Goal: Participate in discussion

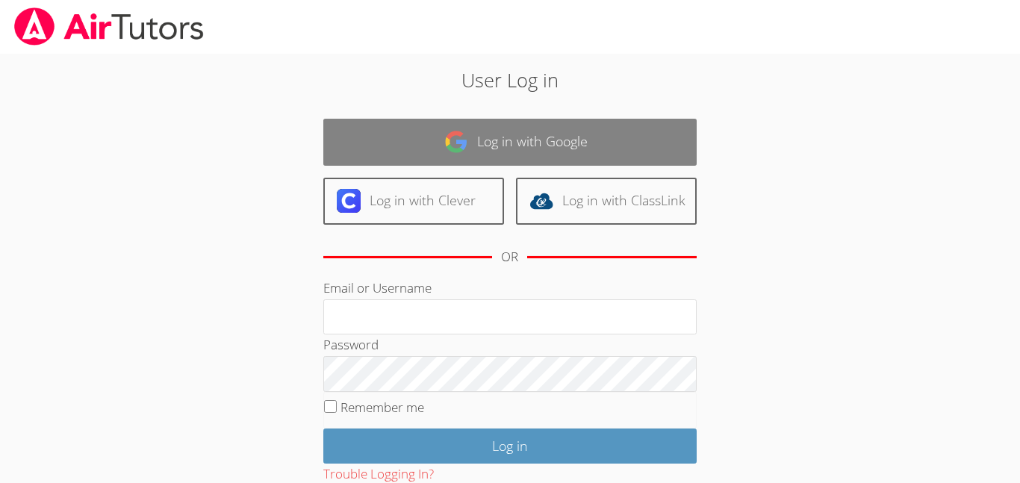
click at [446, 144] on img at bounding box center [456, 142] width 24 height 24
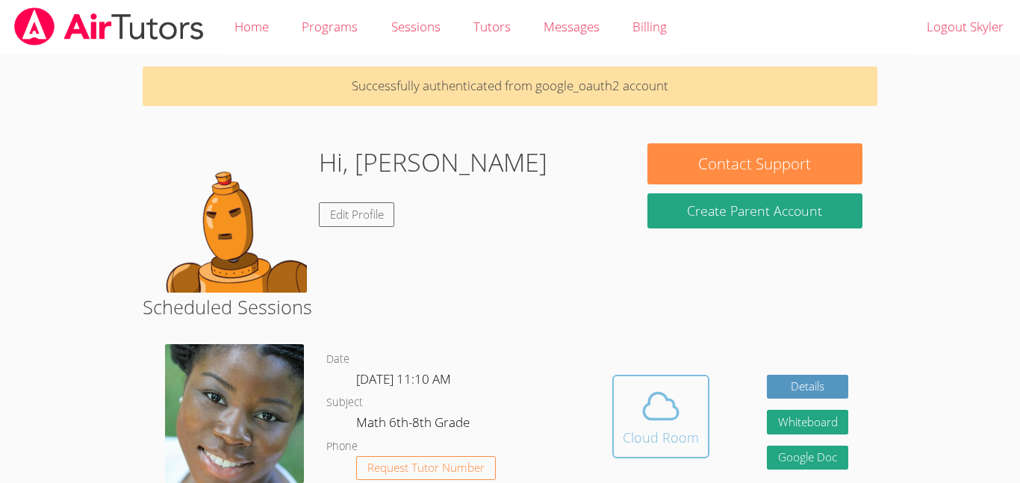
click at [664, 454] on button "Cloud Room" at bounding box center [660, 417] width 97 height 84
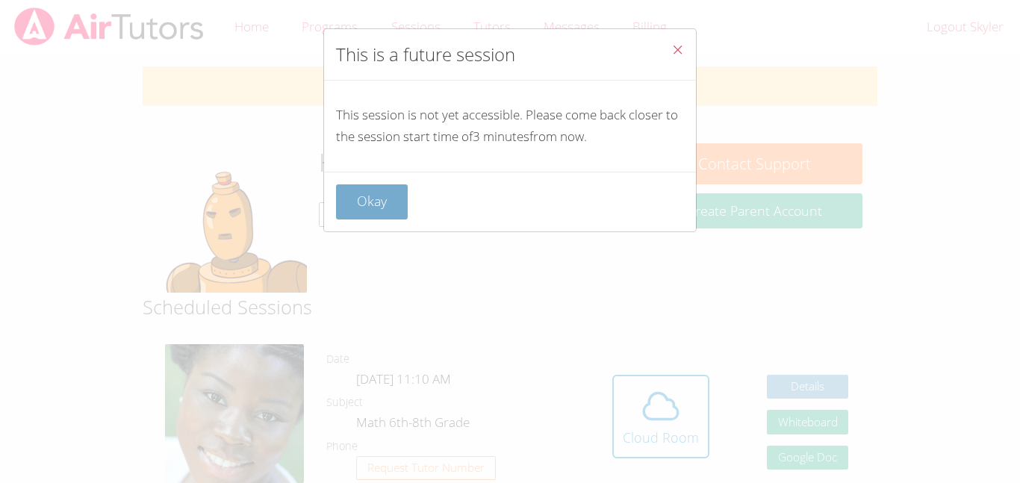
click at [374, 195] on button "Okay" at bounding box center [372, 201] width 72 height 35
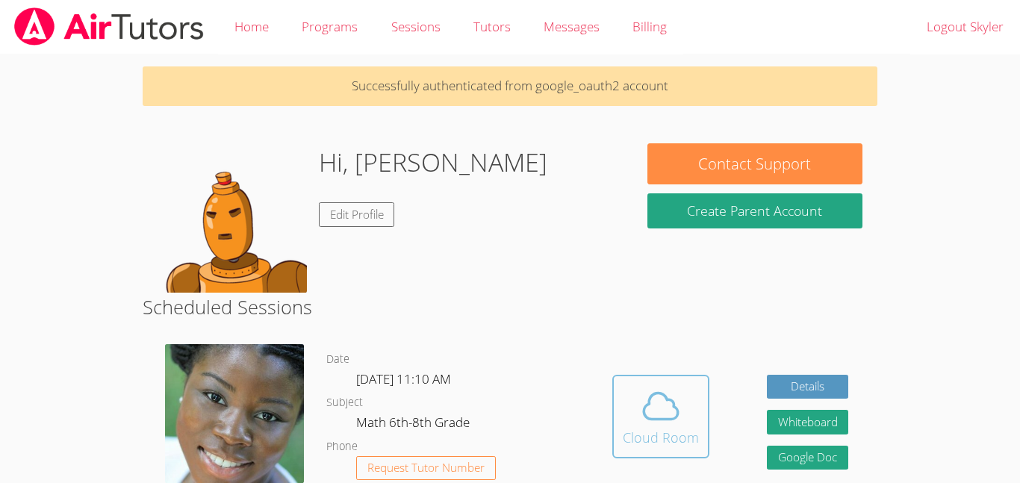
click at [618, 392] on button "Cloud Room" at bounding box center [660, 417] width 97 height 84
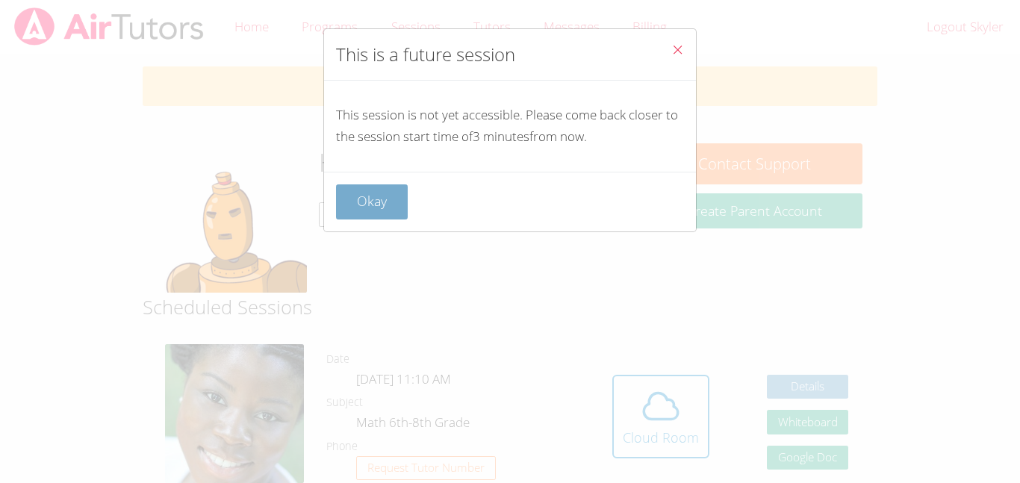
click at [371, 214] on button "Okay" at bounding box center [372, 201] width 72 height 35
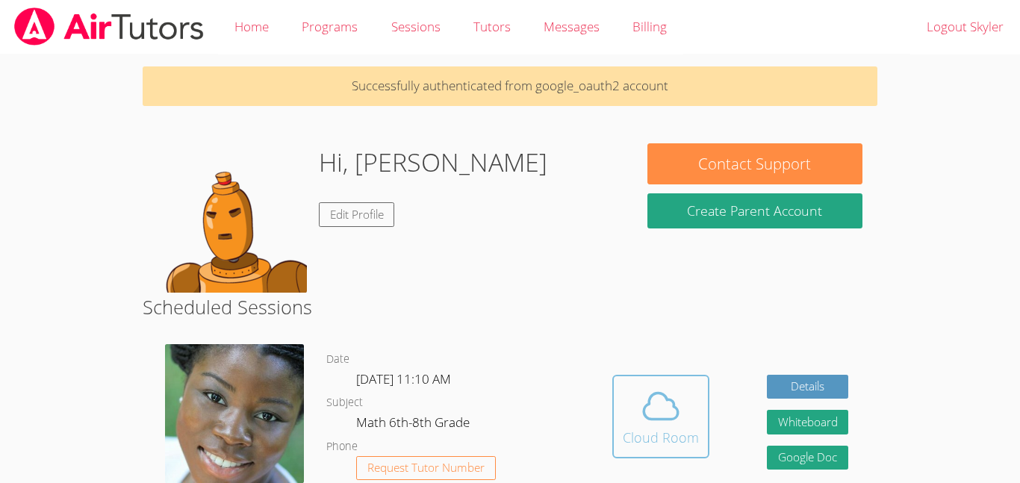
click at [686, 455] on button "Cloud Room" at bounding box center [660, 417] width 97 height 84
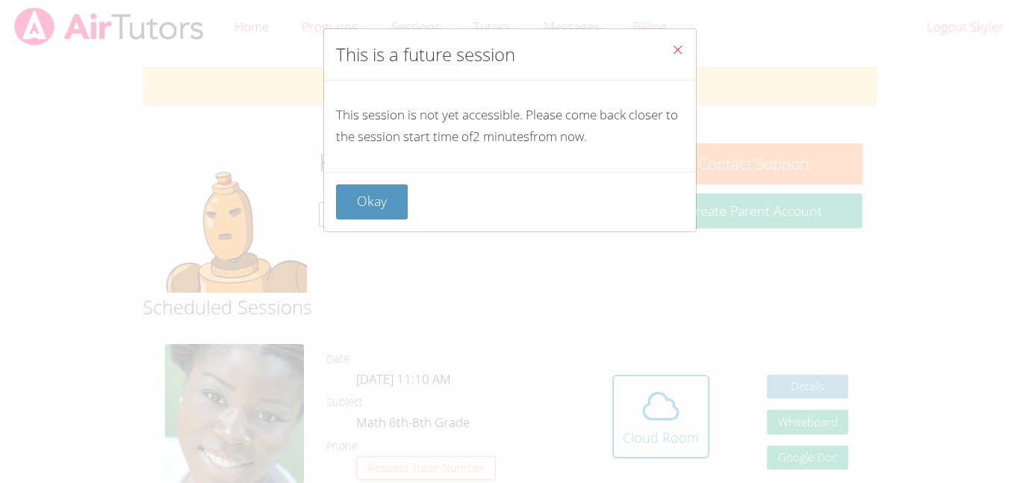
click at [367, 220] on div "Okay" at bounding box center [510, 202] width 372 height 60
click at [369, 214] on button "Okay" at bounding box center [372, 201] width 72 height 35
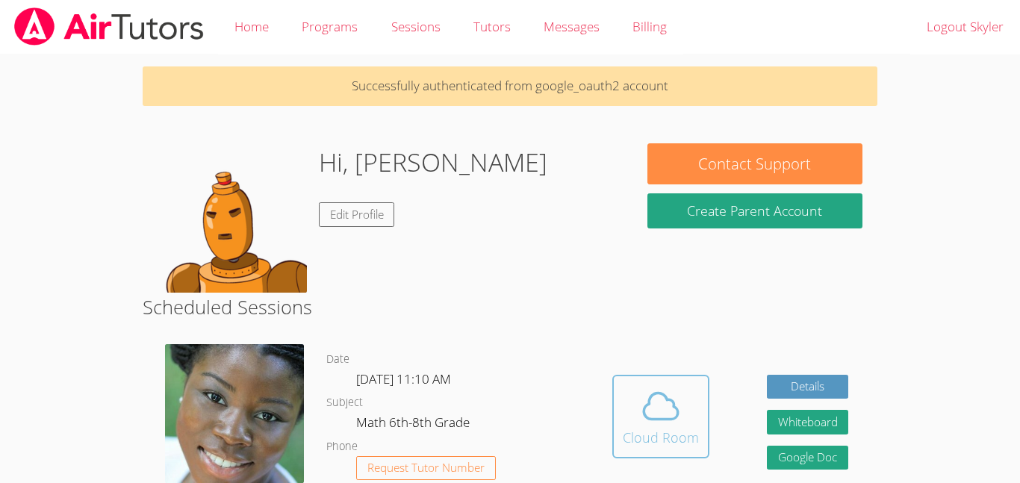
click at [621, 400] on button "Cloud Room" at bounding box center [660, 417] width 97 height 84
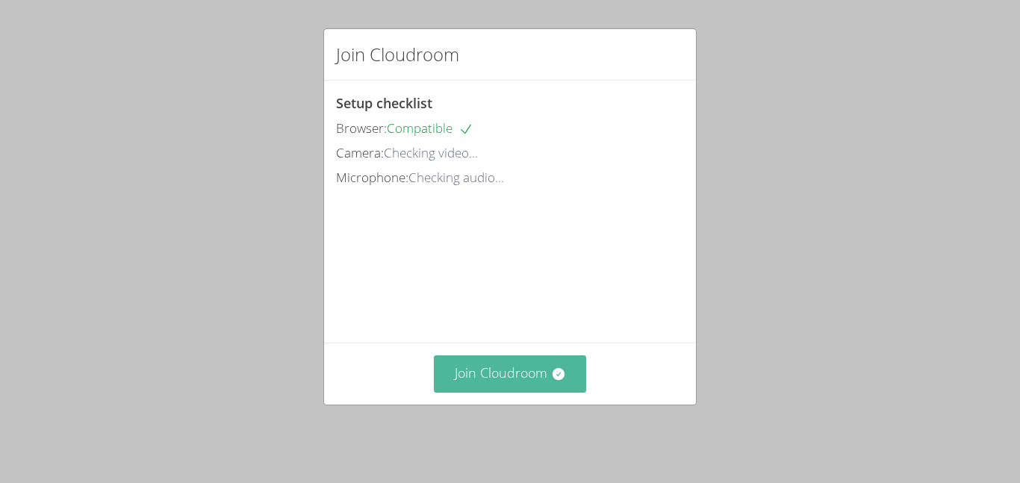
click at [483, 391] on button "Join Cloudroom" at bounding box center [510, 374] width 153 height 37
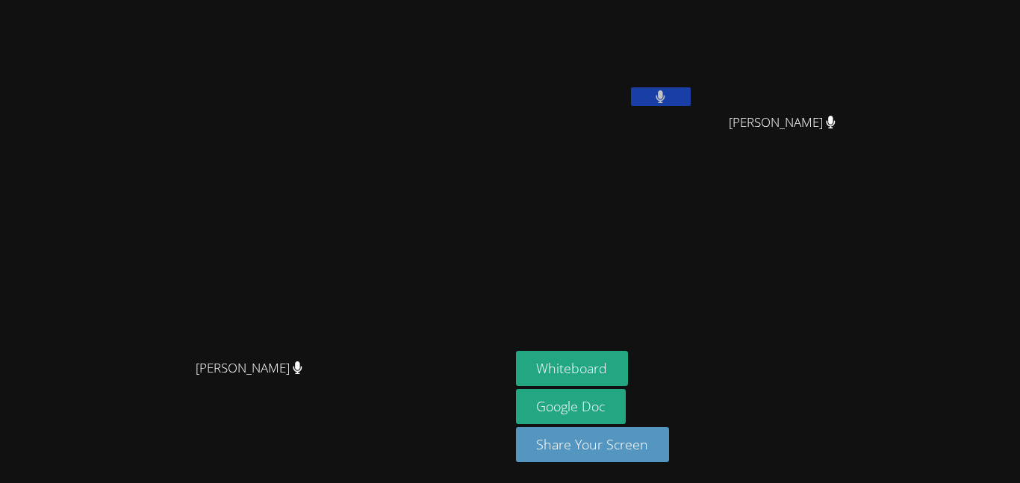
click at [691, 95] on button at bounding box center [661, 96] width 60 height 19
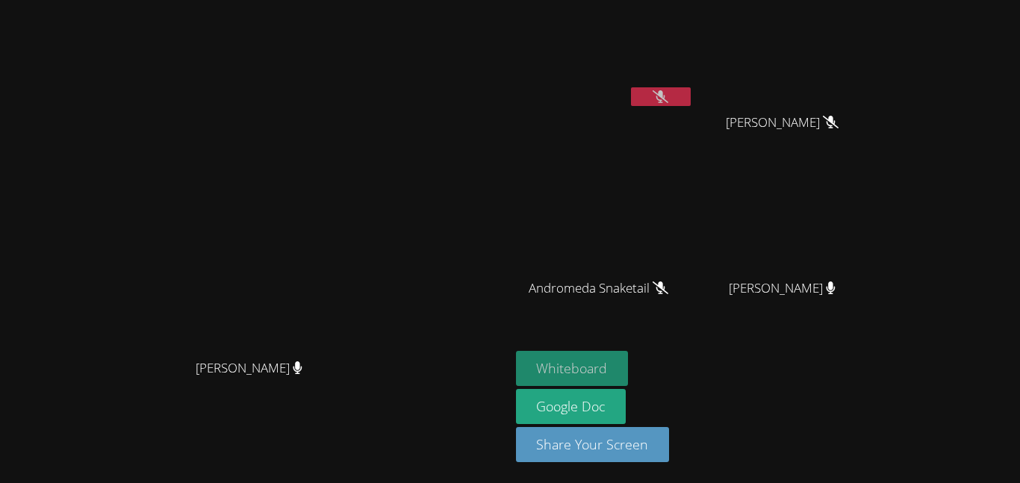
click at [629, 360] on button "Whiteboard" at bounding box center [572, 368] width 113 height 35
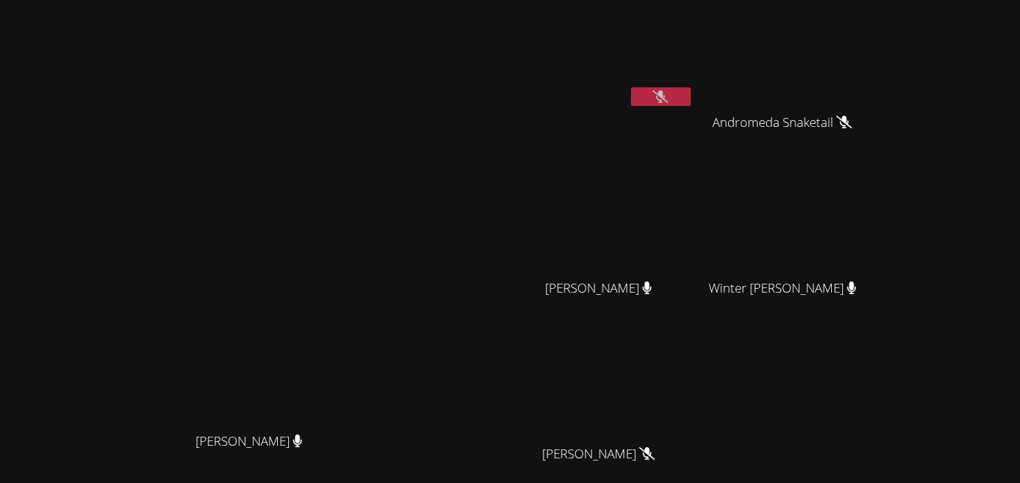
click at [691, 93] on button at bounding box center [661, 96] width 60 height 19
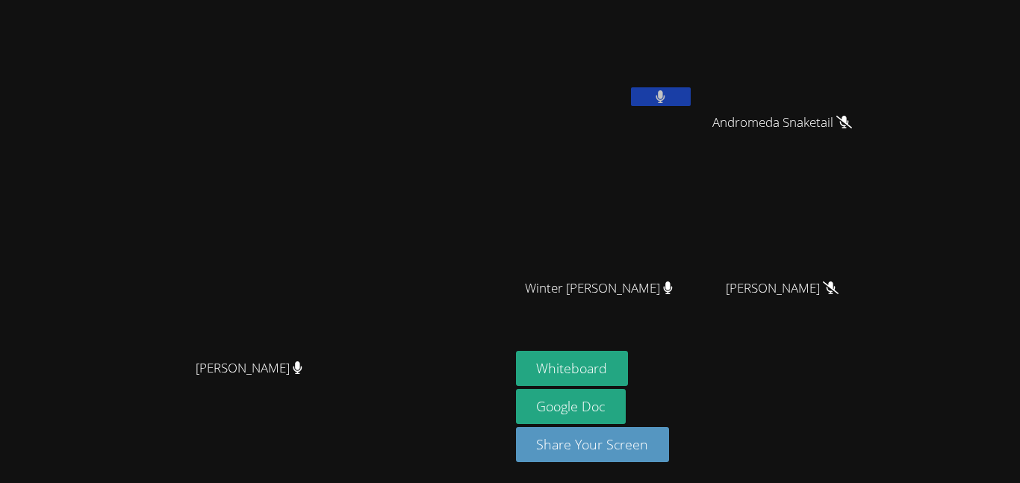
click at [691, 98] on button at bounding box center [661, 96] width 60 height 19
click at [672, 287] on icon at bounding box center [667, 288] width 9 height 13
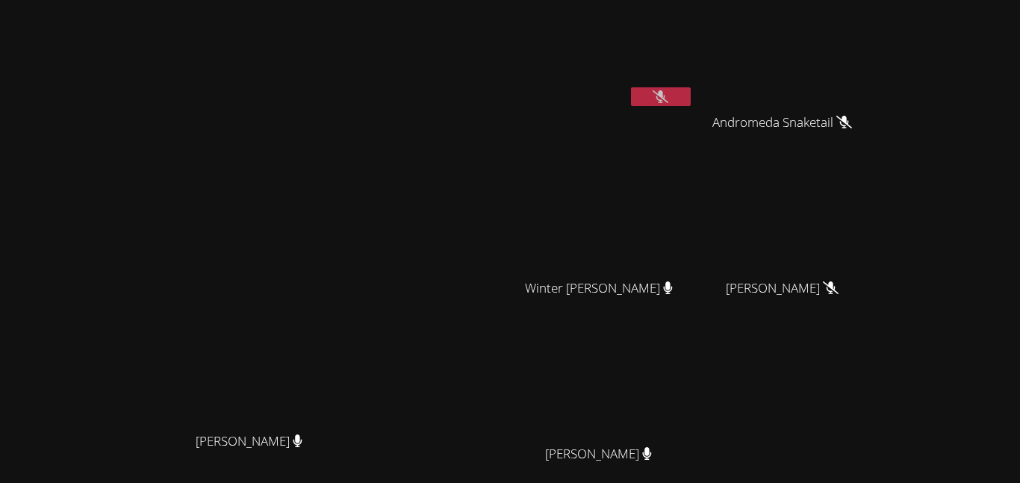
click at [691, 98] on button at bounding box center [661, 96] width 60 height 19
click at [691, 96] on button at bounding box center [661, 96] width 60 height 19
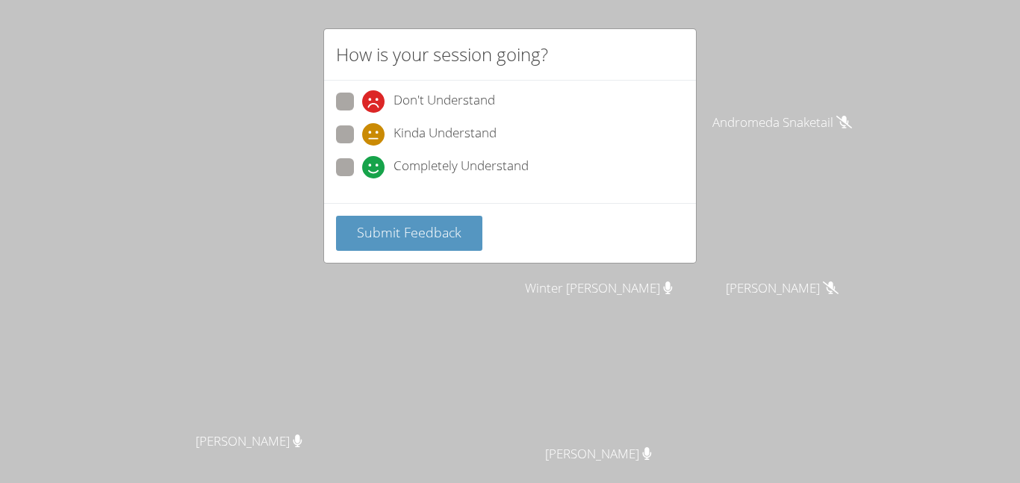
click at [362, 179] on span at bounding box center [362, 179] width 0 height 0
click at [362, 170] on input "Completely Understand" at bounding box center [368, 164] width 13 height 13
radio input "true"
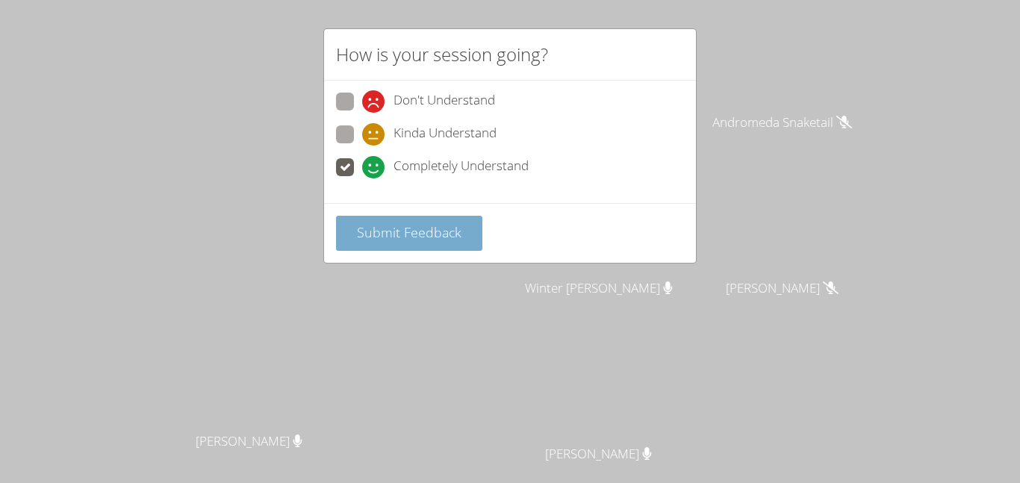
click at [373, 238] on span "Submit Feedback" at bounding box center [409, 232] width 105 height 18
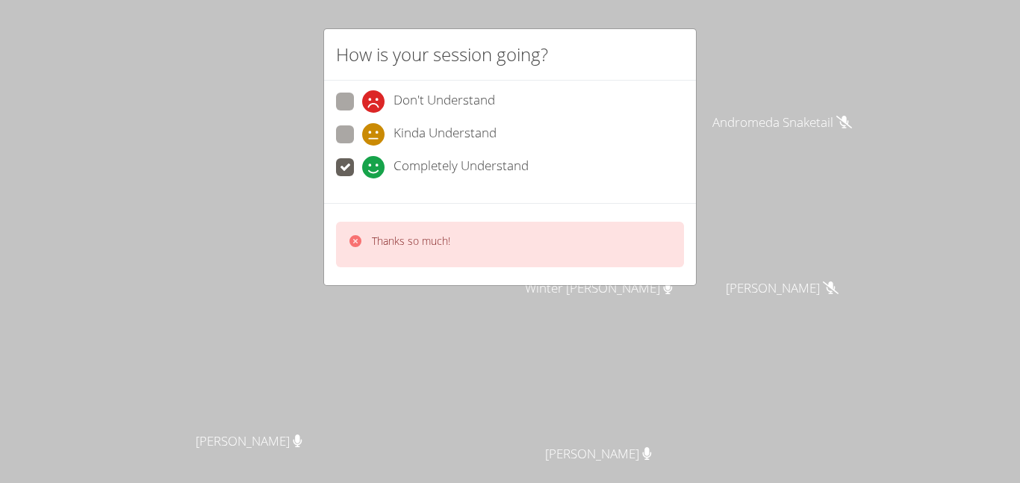
click at [302, 255] on div "How is your session going? Don't Understand Kinda Understand Completely Underst…" at bounding box center [510, 241] width 1020 height 483
